Goal: Task Accomplishment & Management: Use online tool/utility

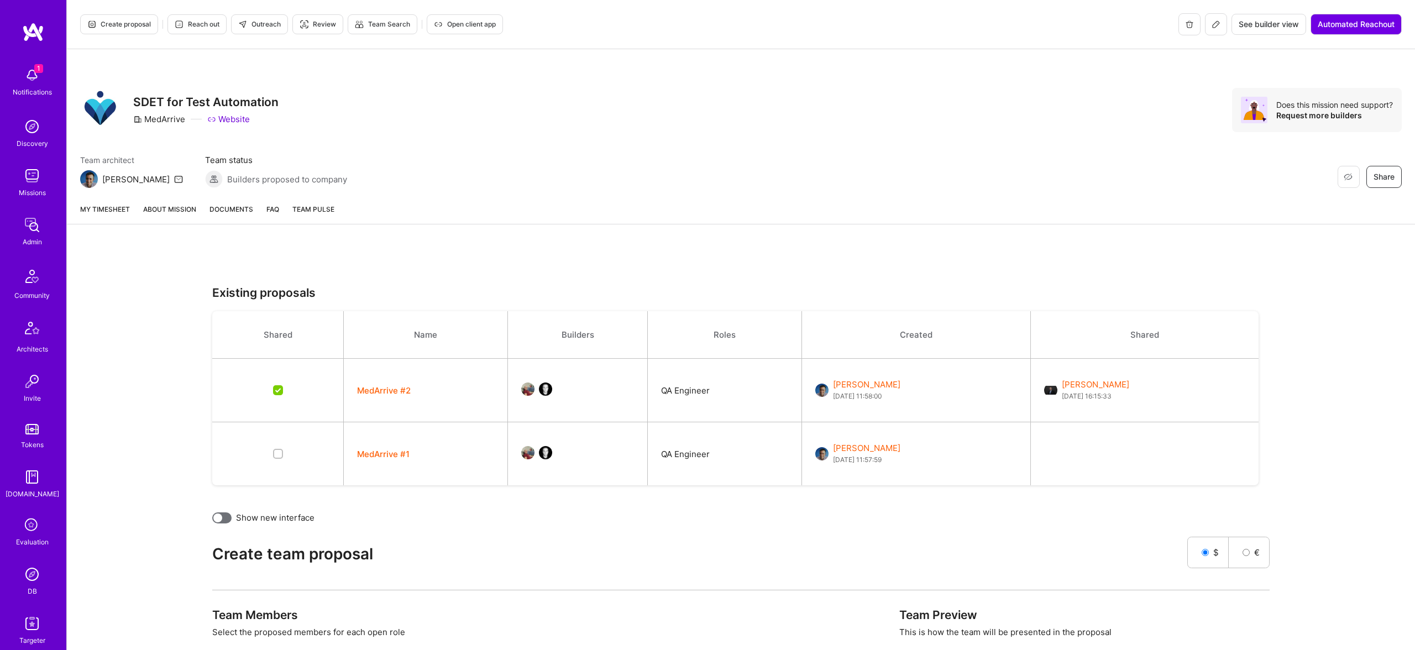
click at [374, 453] on button "MedArrive #1" at bounding box center [383, 454] width 53 height 12
click at [388, 454] on button "MedArrive #1" at bounding box center [383, 454] width 53 height 12
drag, startPoint x: 508, startPoint y: 19, endPoint x: 515, endPoint y: 12, distance: 9.8
click at [515, 12] on div "Create proposal Reach out Outreach Review Team Search Open client app See build…" at bounding box center [741, 24] width 1348 height 49
click at [277, 551] on div "Create team proposal" at bounding box center [699, 554] width 975 height 44
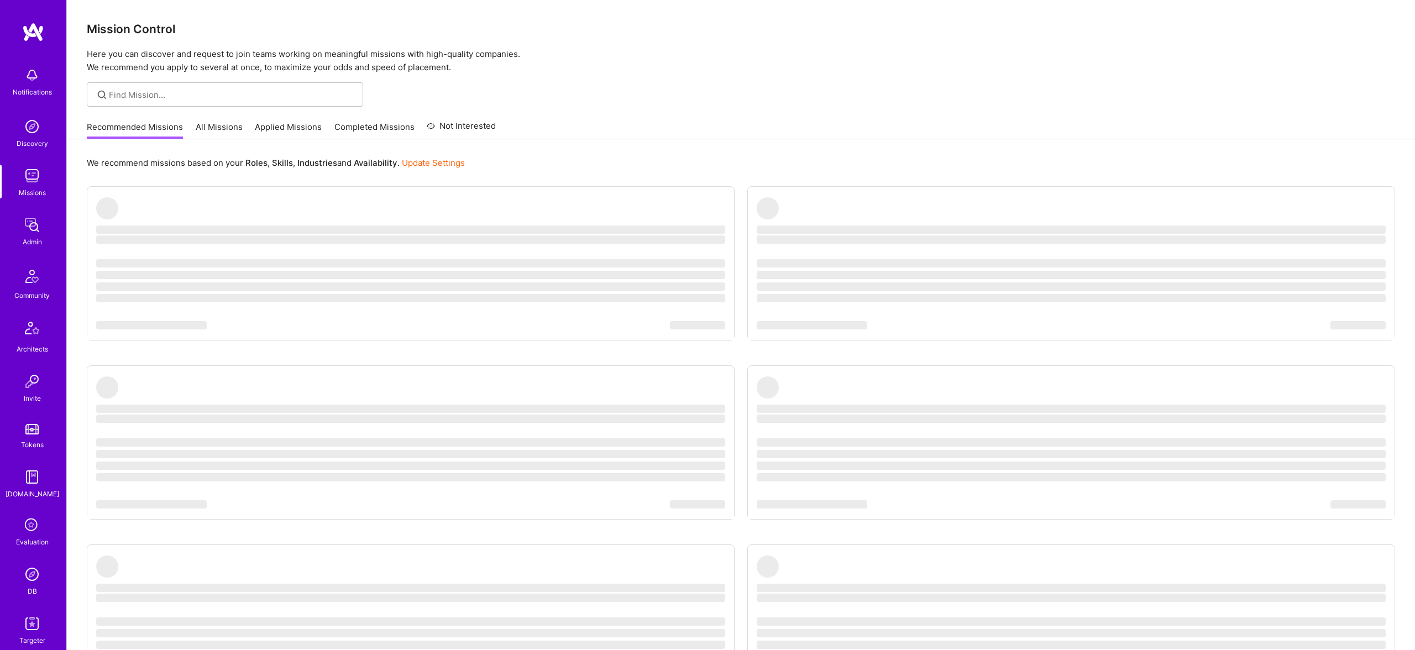
click at [31, 240] on div "Admin" at bounding box center [32, 242] width 19 height 12
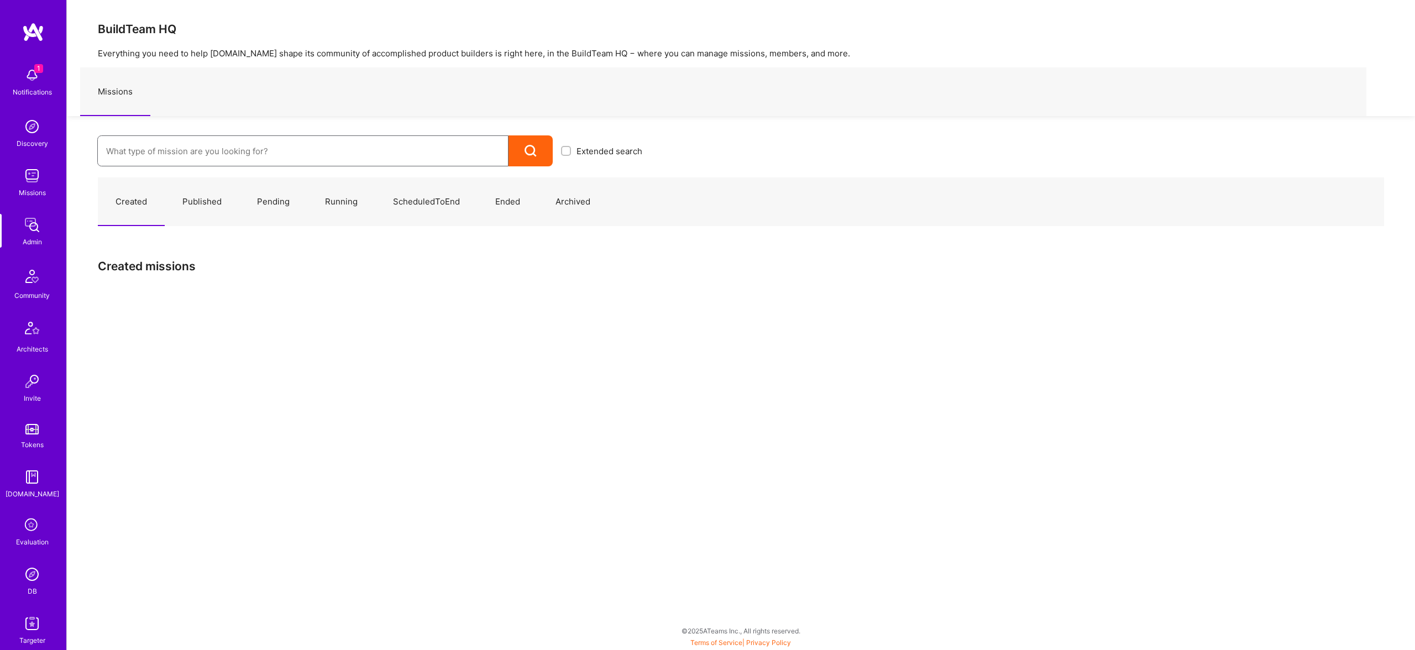
click at [272, 159] on input at bounding box center [303, 151] width 394 height 28
paste input "Dialogue AI"
type input "Dialogue AI"
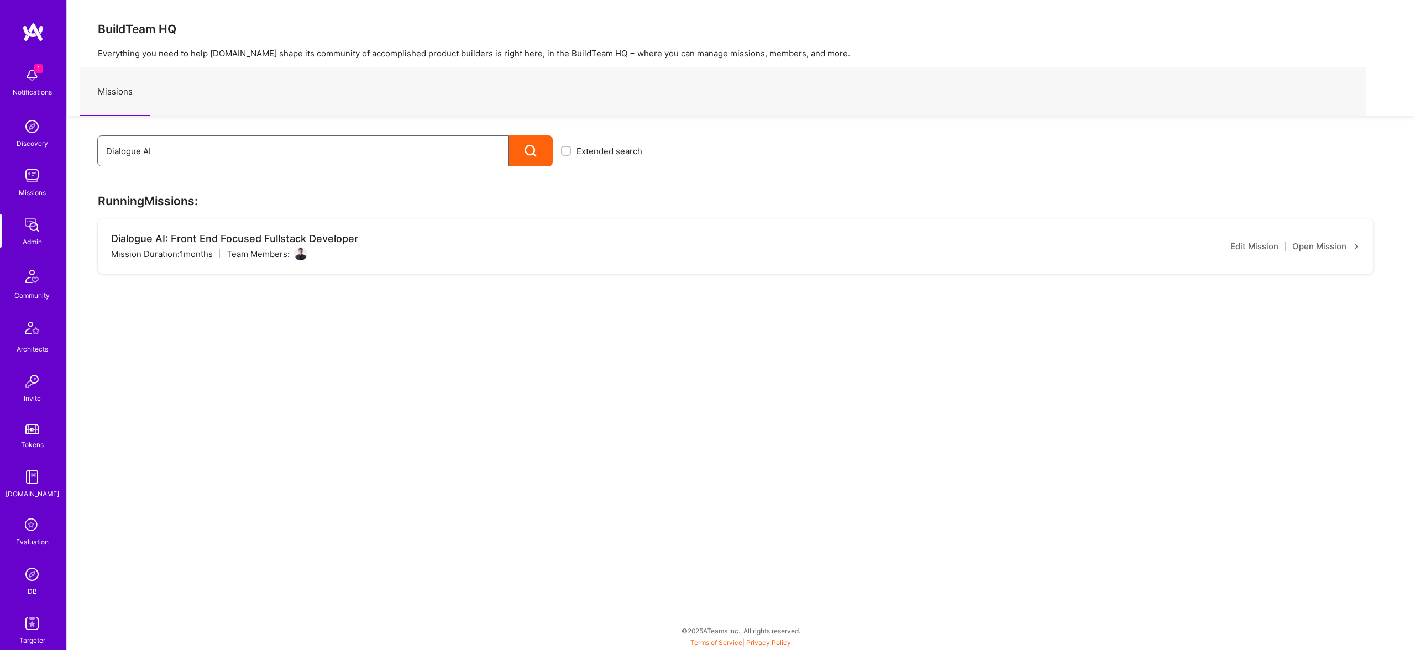
click at [220, 156] on input "Dialogue AI" at bounding box center [303, 151] width 394 height 28
paste input "Sarah Mills"
type input "Sarah Mills"
